Goal: Task Accomplishment & Management: Manage account settings

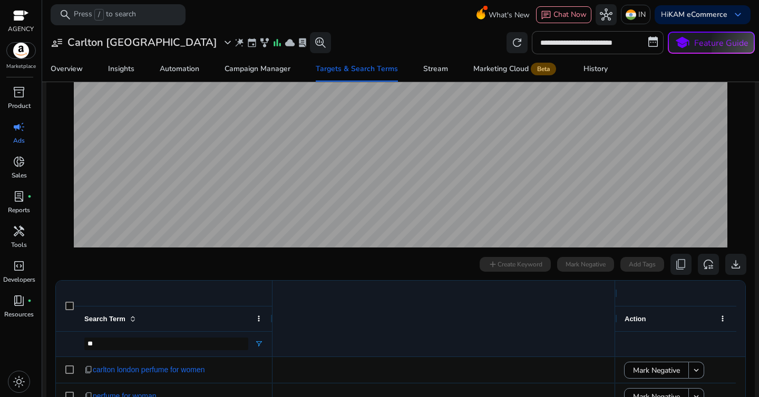
scroll to position [0, 896]
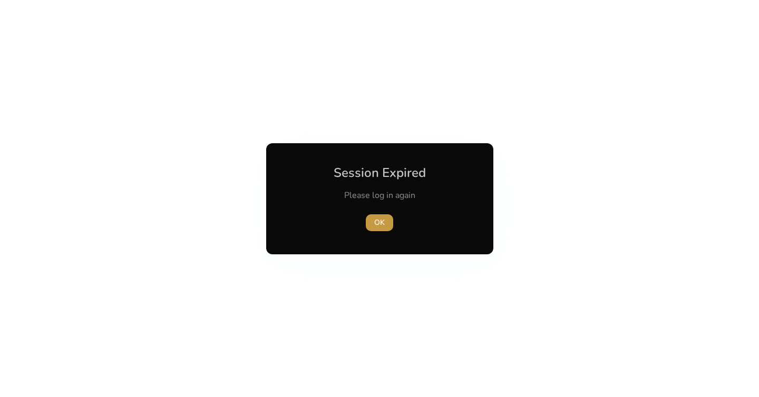
click at [374, 224] on span "OK" at bounding box center [379, 222] width 11 height 11
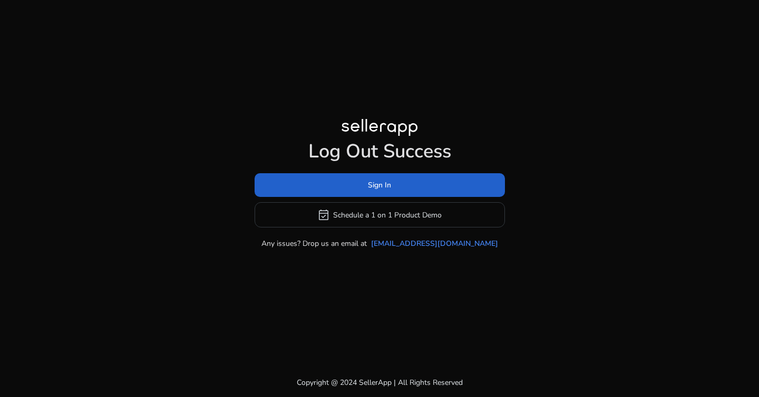
click at [386, 191] on span at bounding box center [380, 185] width 250 height 25
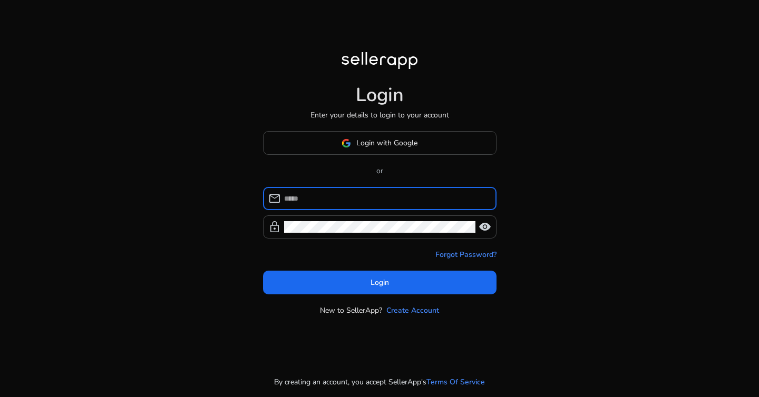
click at [369, 198] on input at bounding box center [386, 199] width 204 height 12
type input "**********"
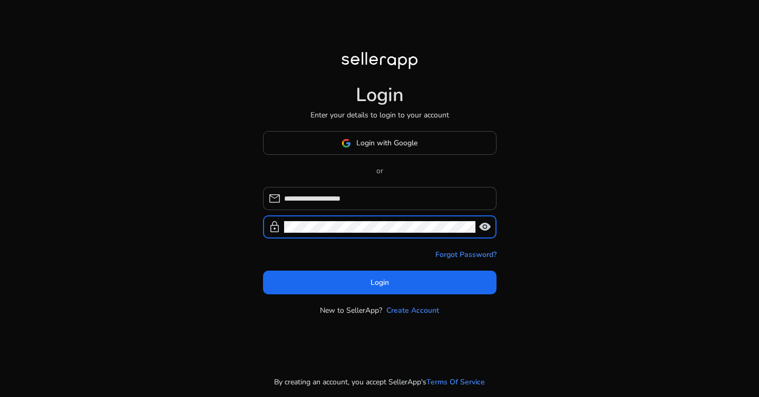
click button "Login" at bounding box center [379, 283] width 233 height 24
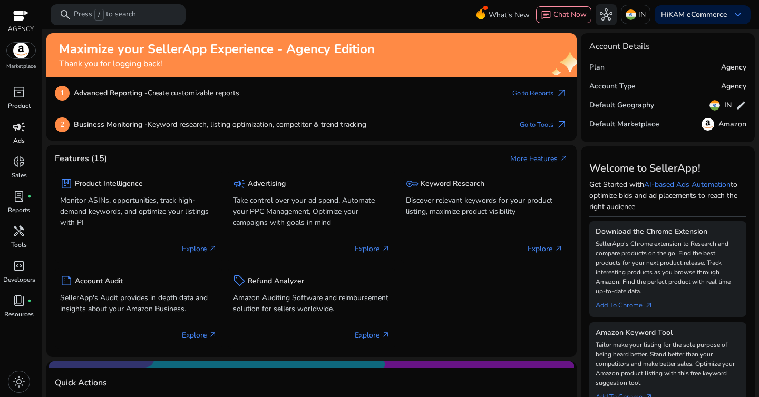
click at [16, 132] on span "campaign" at bounding box center [19, 127] width 13 height 13
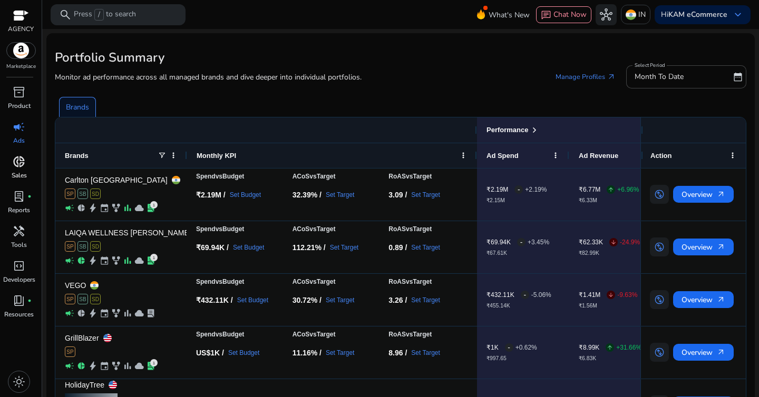
click at [14, 162] on span "donut_small" at bounding box center [19, 161] width 13 height 13
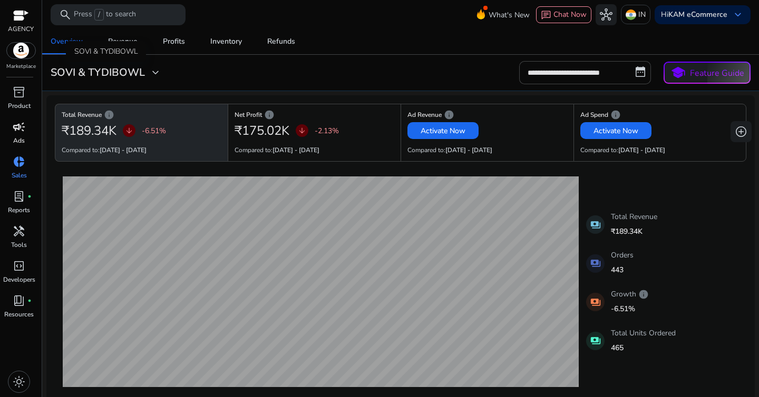
click at [155, 72] on span "expand_more" at bounding box center [155, 72] width 13 height 13
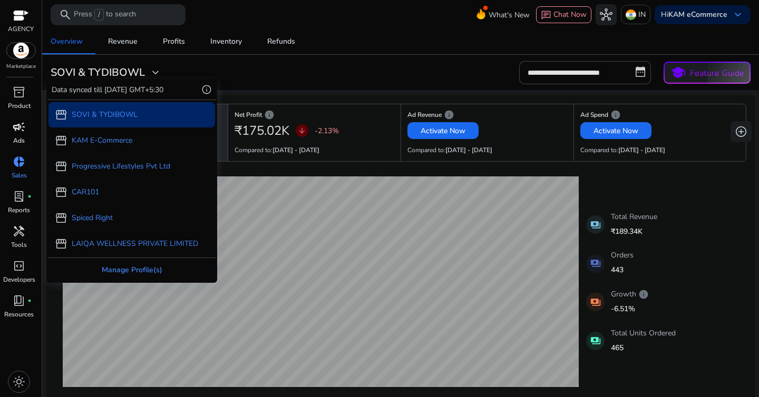
click at [138, 265] on div "Manage Profile(s)" at bounding box center [131, 270] width 169 height 24
